Goal: Information Seeking & Learning: Learn about a topic

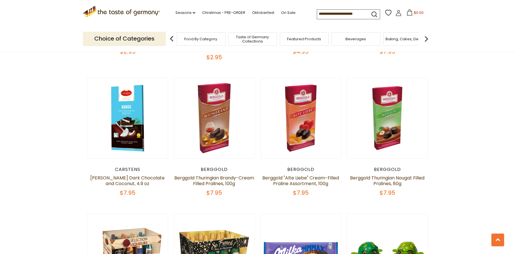
scroll to position [624, 0]
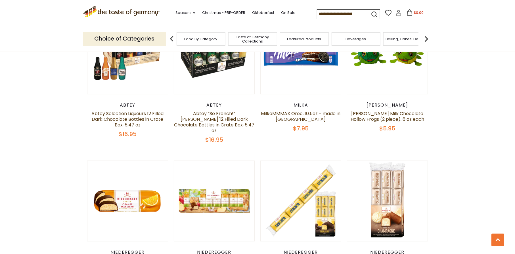
drag, startPoint x: 497, startPoint y: 188, endPoint x: 496, endPoint y: 205, distance: 16.8
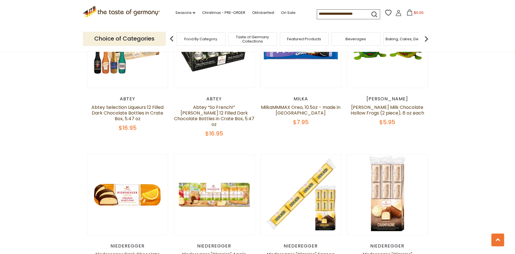
scroll to position [831, 0]
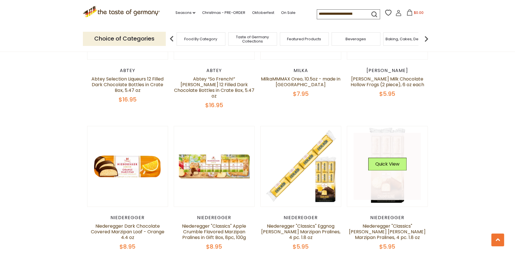
click at [409, 148] on link at bounding box center [388, 167] width 68 height 68
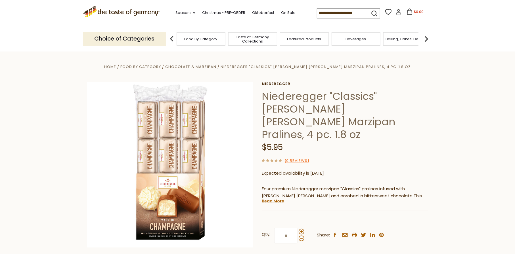
drag, startPoint x: 414, startPoint y: 109, endPoint x: 417, endPoint y: 110, distance: 3.0
click at [415, 109] on h1 "Niederegger "Classics" [PERSON_NAME] [PERSON_NAME] Marzipan Pralines, 4 pc. 1.8…" at bounding box center [345, 115] width 166 height 51
drag, startPoint x: 259, startPoint y: 99, endPoint x: 331, endPoint y: 100, distance: 72.1
click at [331, 100] on div "Home Food By Category Chocolate & Marzipan Niederegger "Classics" Marc de Champ…" at bounding box center [257, 176] width 349 height 226
click at [333, 90] on h1 "Niederegger "Classics" [PERSON_NAME] [PERSON_NAME] Marzipan Pralines, 4 pc. 1.8…" at bounding box center [345, 115] width 166 height 51
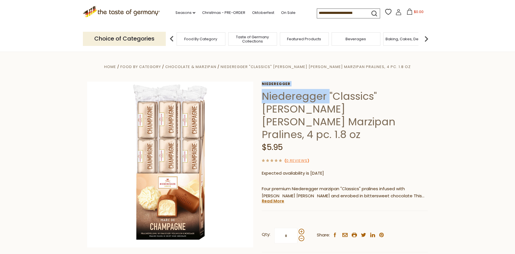
drag, startPoint x: 259, startPoint y: 96, endPoint x: 327, endPoint y: 95, distance: 67.9
click at [327, 95] on div "Home Food By Category Chocolate & Marzipan Niederegger "Classics" Marc de Champ…" at bounding box center [257, 176] width 349 height 226
click at [327, 95] on h1 "Niederegger "Classics" [PERSON_NAME] [PERSON_NAME] Marzipan Pralines, 4 pc. 1.8…" at bounding box center [345, 115] width 166 height 51
copy h1 "Niederegger"
drag, startPoint x: 326, startPoint y: 96, endPoint x: 263, endPoint y: 97, distance: 63.0
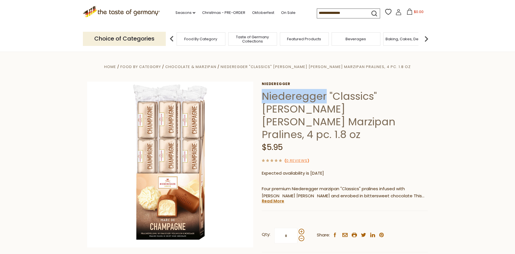
click at [263, 97] on h1 "Niederegger "Classics" [PERSON_NAME] [PERSON_NAME] Marzipan Pralines, 4 pc. 1.8…" at bounding box center [345, 115] width 166 height 51
click at [425, 112] on h1 "Niederegger "Classics" [PERSON_NAME] [PERSON_NAME] Marzipan Pralines, 4 pc. 1.8…" at bounding box center [345, 115] width 166 height 51
click at [396, 100] on h1 "Niederegger "Classics" [PERSON_NAME] [PERSON_NAME] Marzipan Pralines, 4 pc. 1.8…" at bounding box center [345, 115] width 166 height 51
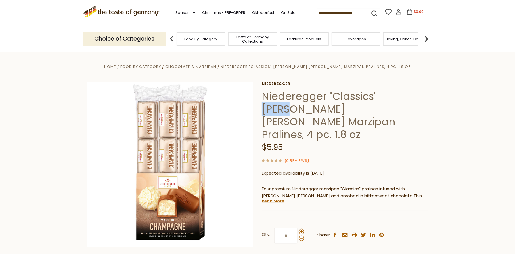
click at [396, 100] on h1 "Niederegger "Classics" [PERSON_NAME] [PERSON_NAME] Marzipan Pralines, 4 pc. 1.8…" at bounding box center [345, 115] width 166 height 51
click at [385, 141] on div "$5.95" at bounding box center [345, 147] width 166 height 13
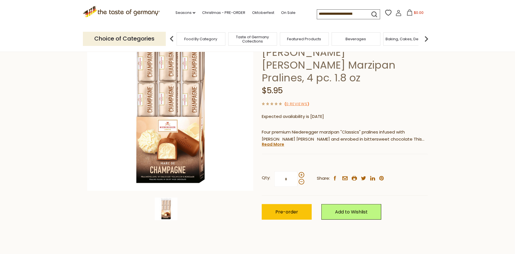
scroll to position [28, 0]
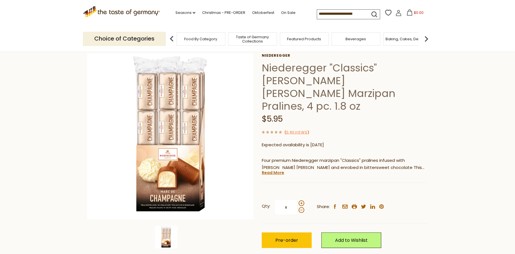
drag, startPoint x: 267, startPoint y: 71, endPoint x: 359, endPoint y: 84, distance: 92.9
drag, startPoint x: 359, startPoint y: 84, endPoint x: 363, endPoint y: 85, distance: 4.1
drag, startPoint x: 363, startPoint y: 85, endPoint x: 386, endPoint y: 99, distance: 26.5
drag, startPoint x: 386, startPoint y: 99, endPoint x: 390, endPoint y: 99, distance: 4.3
drag, startPoint x: 390, startPoint y: 99, endPoint x: 356, endPoint y: 88, distance: 35.3
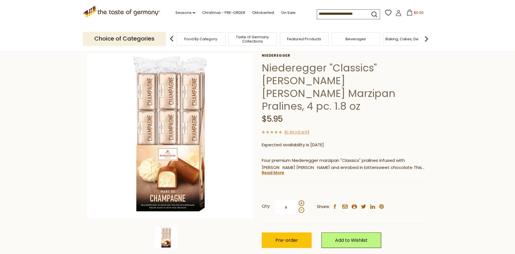
click at [356, 88] on h1 "Niederegger "Classics" Marc de Champagne Brandy Marzipan Pralines, 4 pc. 1.8 oz" at bounding box center [345, 87] width 166 height 51
drag, startPoint x: 262, startPoint y: 68, endPoint x: 324, endPoint y: 74, distance: 62.2
click at [324, 74] on h1 "Niederegger "Classics" Marc de Champagne Brandy Marzipan Pralines, 4 pc. 1.8 oz" at bounding box center [345, 87] width 166 height 51
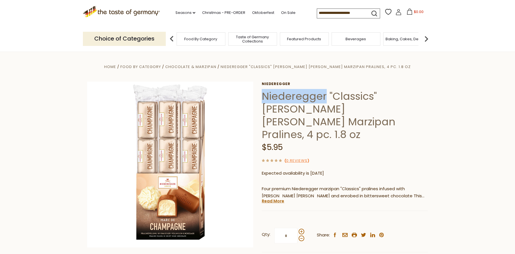
copy h1 "Niederegger"
click at [380, 141] on div "$5.95" at bounding box center [345, 147] width 166 height 13
drag, startPoint x: 280, startPoint y: 119, endPoint x: 284, endPoint y: 119, distance: 3.1
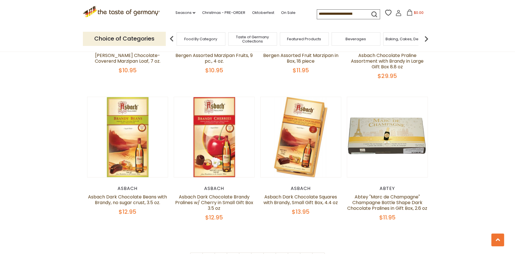
scroll to position [1313, 0]
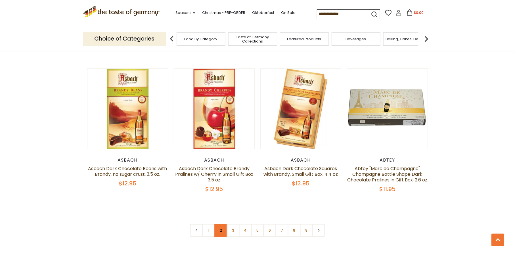
click at [218, 225] on link "2" at bounding box center [221, 230] width 13 height 13
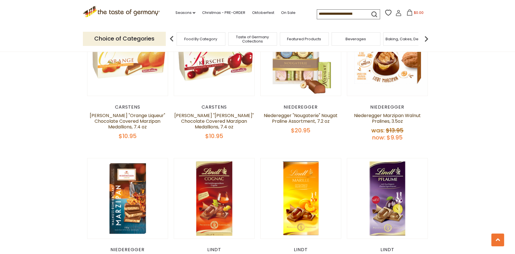
scroll to position [681, 0]
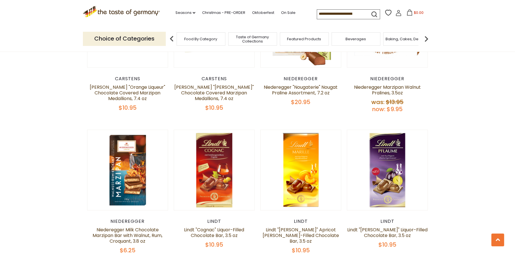
drag, startPoint x: 470, startPoint y: 99, endPoint x: 465, endPoint y: 101, distance: 4.8
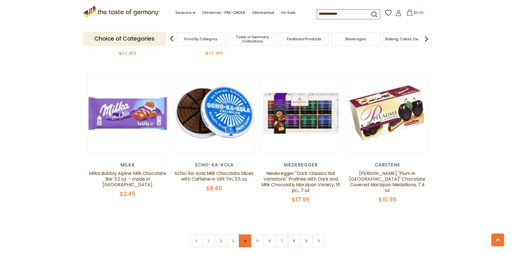
scroll to position [1334, 0]
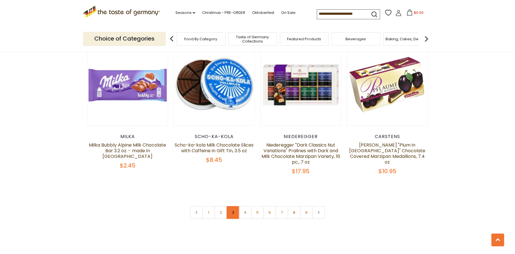
click at [237, 212] on link "3" at bounding box center [233, 212] width 13 height 13
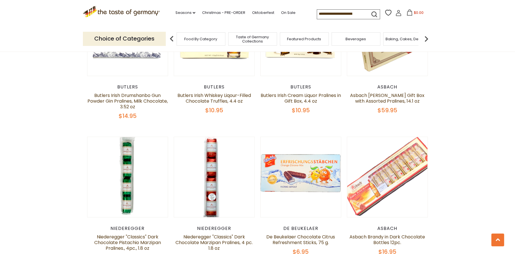
scroll to position [1353, 0]
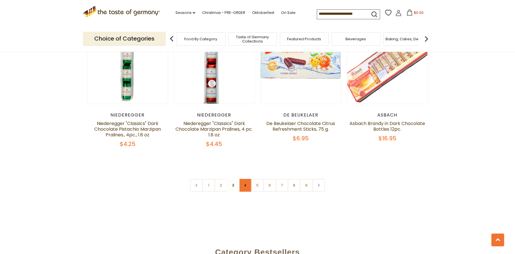
click at [241, 179] on link "4" at bounding box center [245, 185] width 13 height 13
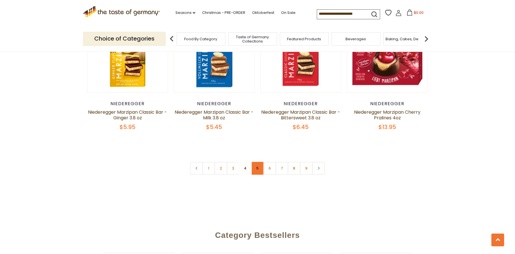
click at [256, 162] on link "5" at bounding box center [257, 168] width 13 height 13
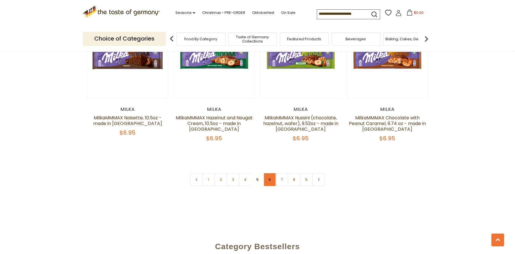
click at [270, 173] on link "6" at bounding box center [269, 179] width 13 height 13
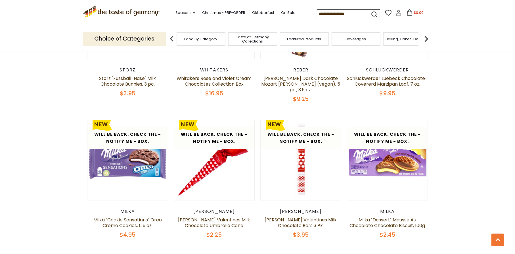
scroll to position [1268, 0]
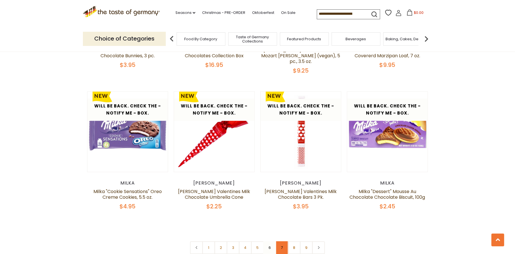
click at [279, 242] on link "7" at bounding box center [282, 248] width 13 height 13
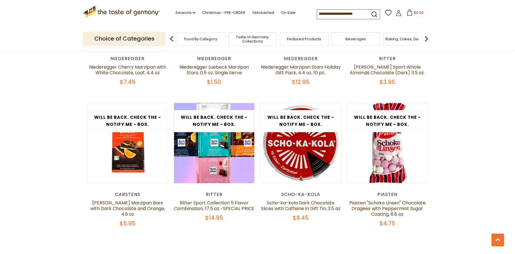
scroll to position [1381, 0]
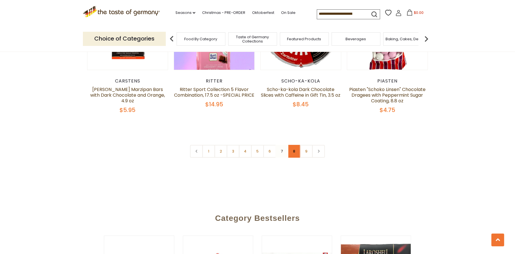
click at [296, 145] on link "8" at bounding box center [294, 151] width 13 height 13
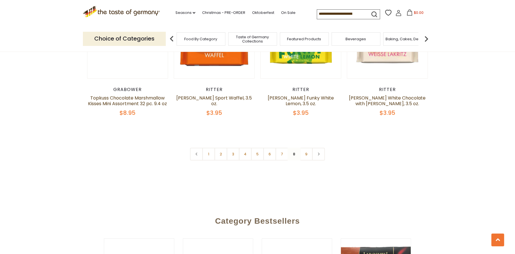
scroll to position [1324, 0]
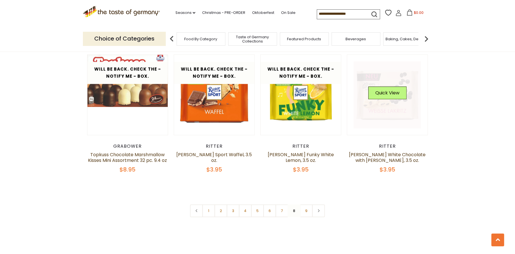
click at [407, 113] on link at bounding box center [388, 95] width 68 height 68
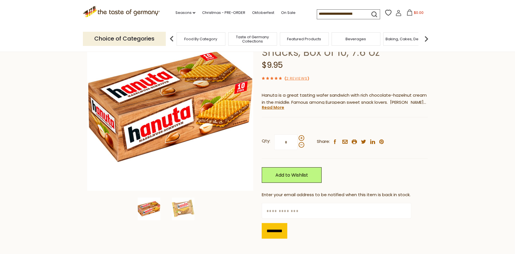
scroll to position [28, 0]
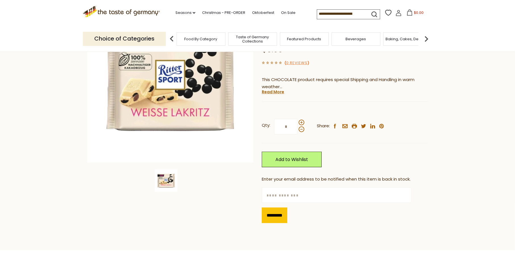
scroll to position [114, 0]
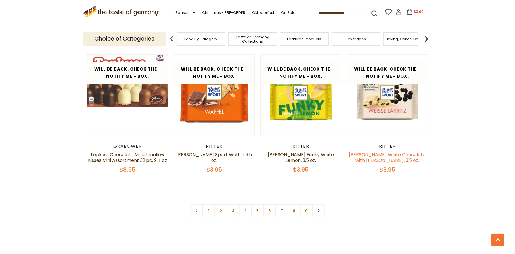
scroll to position [1353, 0]
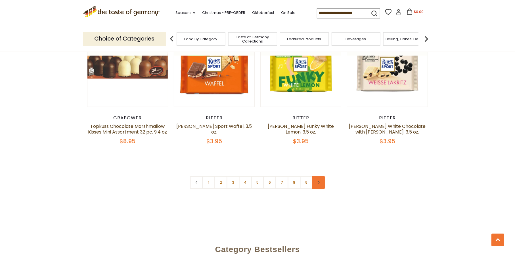
click at [313, 180] on link at bounding box center [318, 182] width 13 height 13
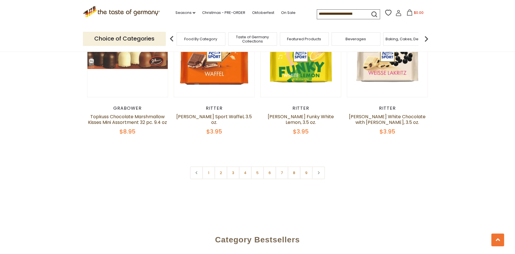
scroll to position [1306, 0]
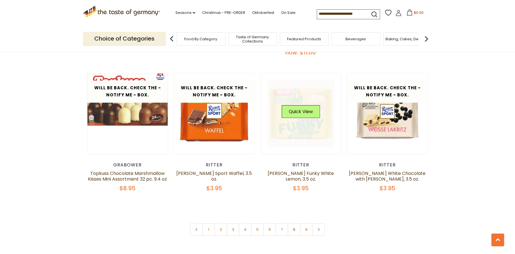
click at [322, 150] on img at bounding box center [301, 114] width 80 height 80
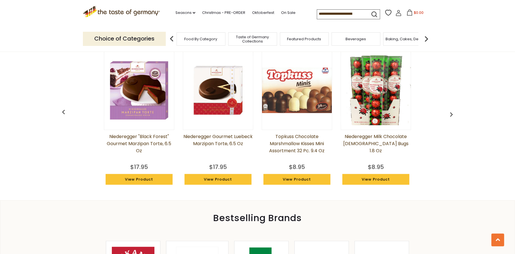
scroll to position [568, 0]
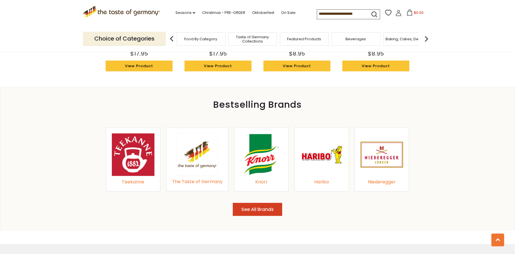
drag, startPoint x: 392, startPoint y: 112, endPoint x: 388, endPoint y: 111, distance: 4.0
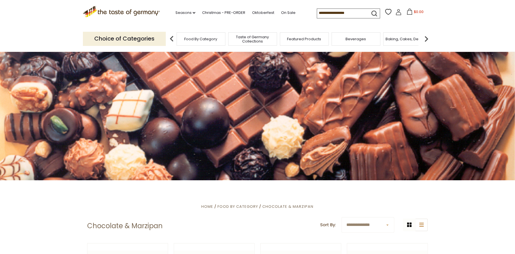
drag, startPoint x: 365, startPoint y: 232, endPoint x: 375, endPoint y: 179, distance: 53.4
click at [328, 36] on div "Featured Products" at bounding box center [304, 38] width 49 height 13
click at [320, 40] on span "Featured Products" at bounding box center [304, 39] width 34 height 4
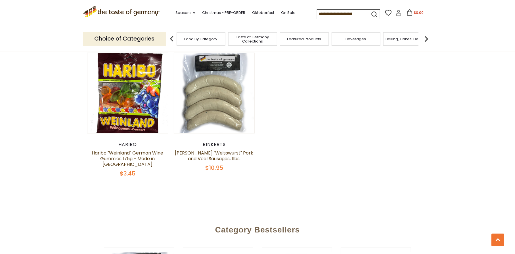
scroll to position [454, 0]
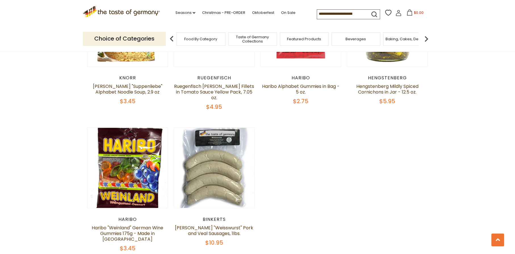
drag, startPoint x: 435, startPoint y: 134, endPoint x: 427, endPoint y: 114, distance: 21.5
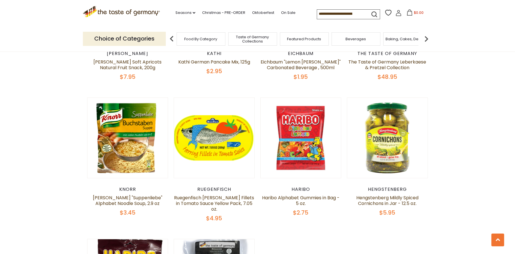
drag, startPoint x: 427, startPoint y: 114, endPoint x: 437, endPoint y: 102, distance: 15.2
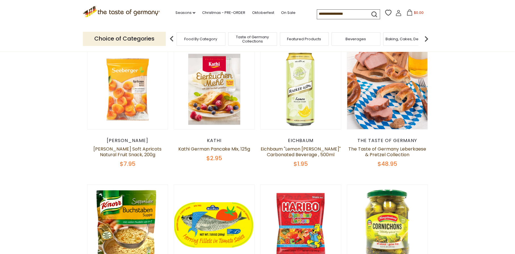
drag, startPoint x: 448, startPoint y: 190, endPoint x: 453, endPoint y: 165, distance: 25.4
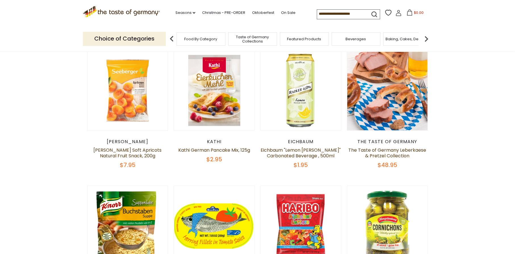
drag, startPoint x: 453, startPoint y: 165, endPoint x: 455, endPoint y: 155, distance: 10.7
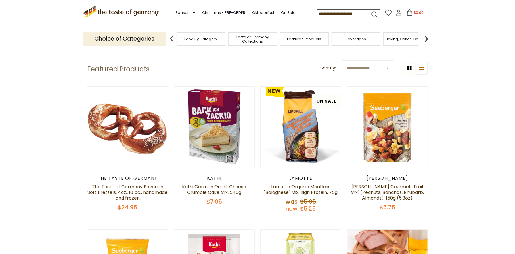
scroll to position [0, 0]
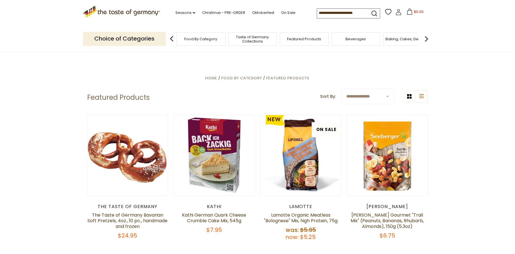
click at [424, 38] on img at bounding box center [426, 38] width 11 height 11
click at [343, 45] on div "Baking, Cakes, Desserts" at bounding box center [332, 38] width 49 height 13
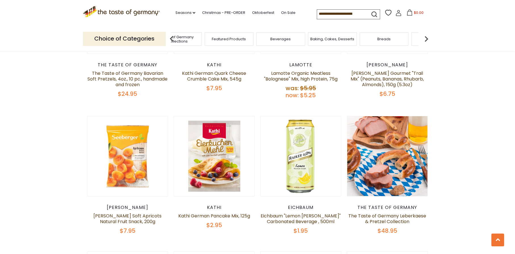
scroll to position [85, 0]
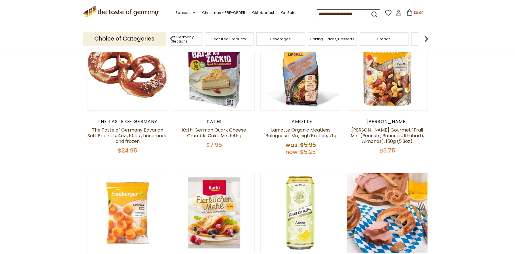
click at [380, 47] on div "Choice of Categories Food By Category Taste of Germany Collections Featured Pro…" at bounding box center [257, 38] width 349 height 25
click at [382, 37] on span "Breads" at bounding box center [383, 39] width 13 height 4
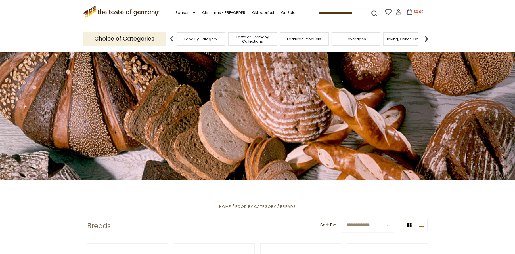
click at [170, 45] on div "Food By Category Taste of Germany Collections Featured Products Beverages Bakin…" at bounding box center [301, 39] width 262 height 14
click at [170, 43] on img at bounding box center [171, 38] width 11 height 11
click at [171, 41] on img at bounding box center [171, 38] width 11 height 11
click at [395, 40] on span "Baking, Cakes, Desserts" at bounding box center [407, 39] width 44 height 4
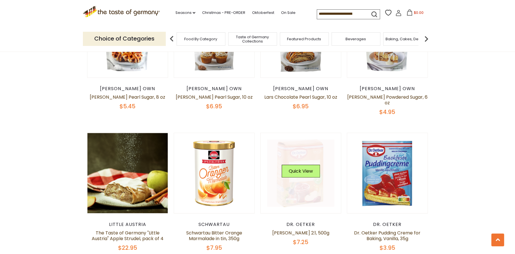
scroll to position [1277, 0]
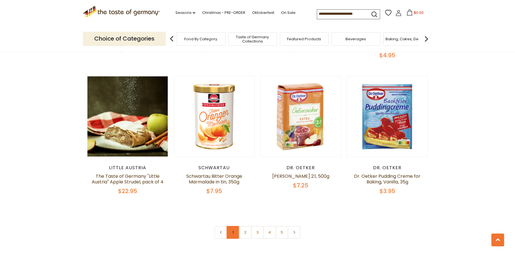
click at [237, 226] on link "1" at bounding box center [233, 232] width 13 height 13
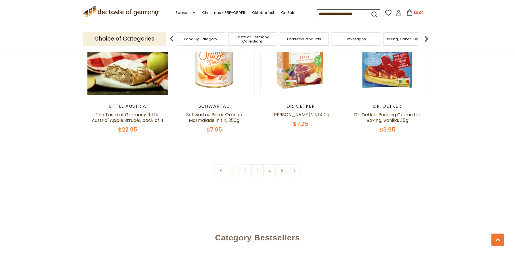
drag, startPoint x: 466, startPoint y: 106, endPoint x: 401, endPoint y: 184, distance: 101.4
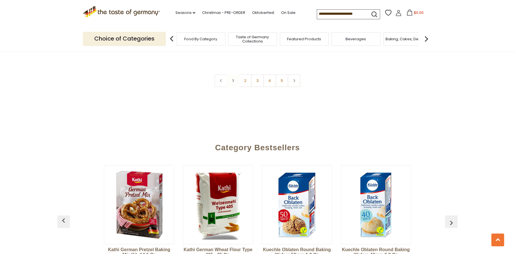
click at [243, 74] on link "2" at bounding box center [245, 80] width 13 height 13
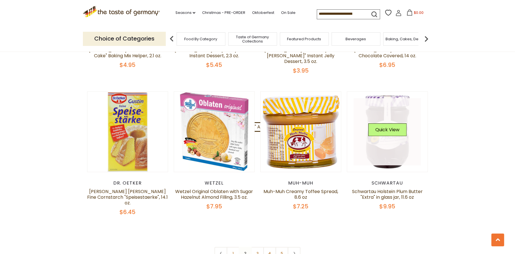
scroll to position [1296, 0]
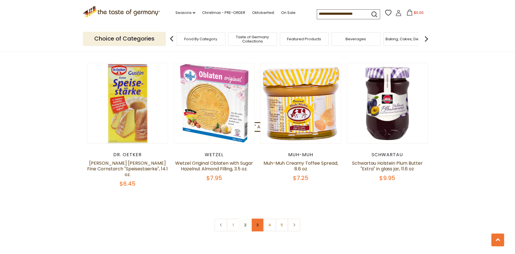
click at [258, 219] on link "3" at bounding box center [257, 225] width 13 height 13
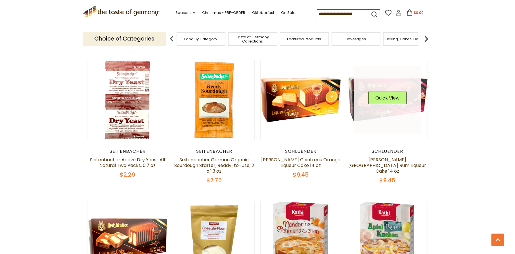
drag, startPoint x: 444, startPoint y: 144, endPoint x: 421, endPoint y: 171, distance: 35.8
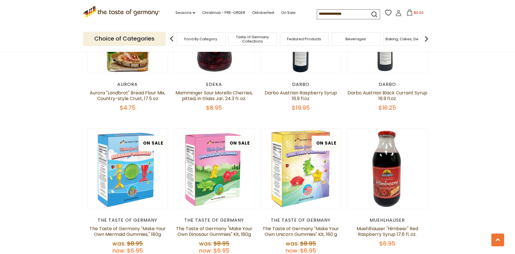
scroll to position [0, 0]
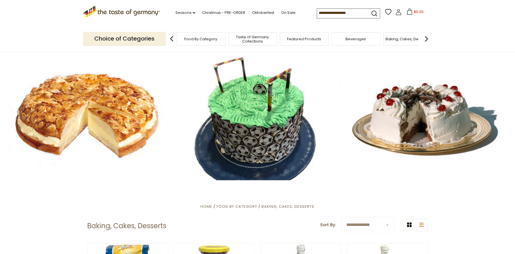
drag, startPoint x: 448, startPoint y: 165, endPoint x: 456, endPoint y: 66, distance: 100.0
click at [356, 14] on input at bounding box center [341, 13] width 48 height 8
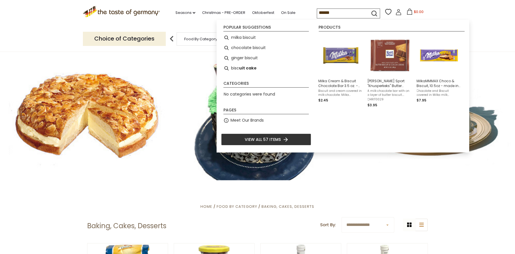
type input "*******"
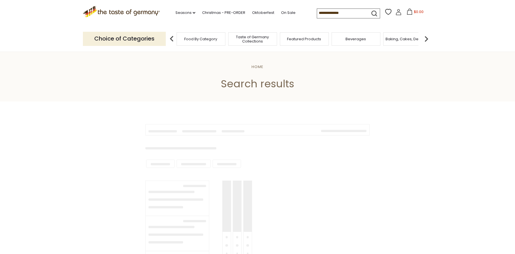
type input "*******"
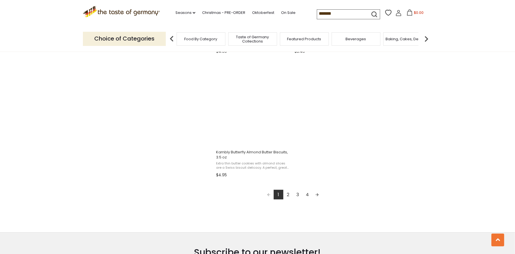
scroll to position [1022, 0]
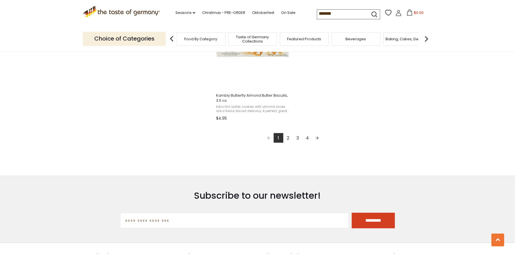
click at [290, 139] on link "2" at bounding box center [288, 138] width 10 height 10
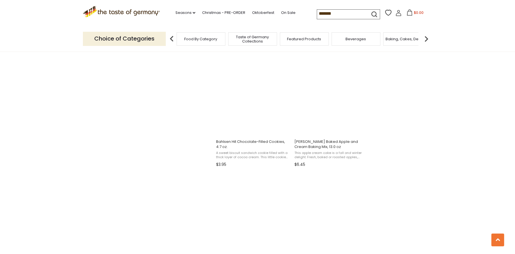
scroll to position [937, 0]
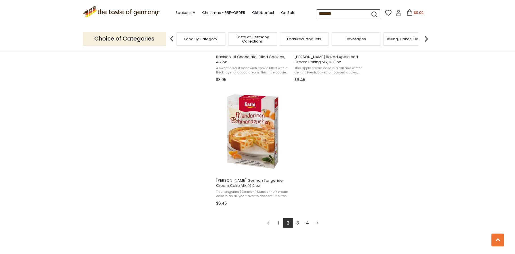
click at [299, 220] on link "3" at bounding box center [298, 223] width 10 height 10
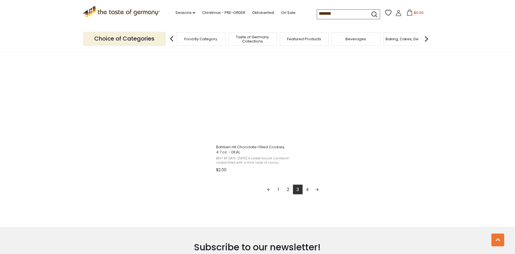
scroll to position [993, 0]
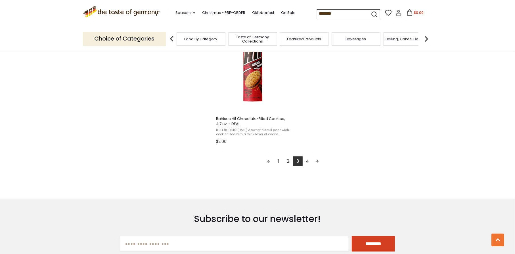
click at [308, 167] on div "1 2 3 4" at bounding box center [293, 161] width 154 height 11
click at [308, 165] on link "4" at bounding box center [308, 161] width 10 height 10
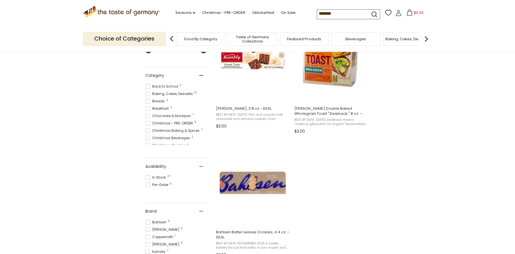
scroll to position [85, 0]
